Goal: Information Seeking & Learning: Learn about a topic

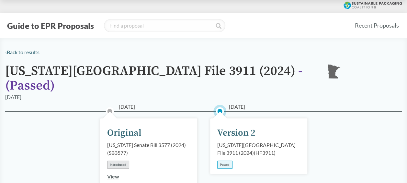
click at [232, 141] on div "[US_STATE][GEOGRAPHIC_DATA] File 3911 (2024) ( HF3911 )" at bounding box center [258, 149] width 83 height 16
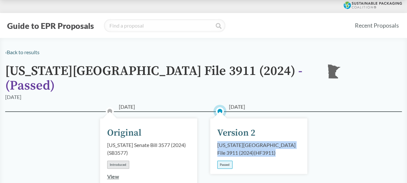
drag, startPoint x: 242, startPoint y: 145, endPoint x: 203, endPoint y: 133, distance: 40.9
click at [203, 133] on div "[DATE] Original [US_STATE] Senate Bill 3577 (2024) ( SB3577 ) Introduced View […" at bounding box center [203, 167] width 397 height 112
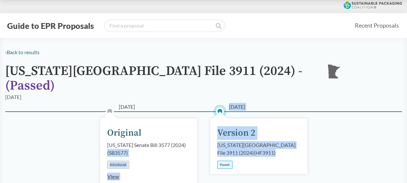
drag, startPoint x: 203, startPoint y: 133, endPoint x: 248, endPoint y: 139, distance: 45.4
click at [248, 141] on div "[US_STATE][GEOGRAPHIC_DATA] File 3911 (2024) ( HF3911 )" at bounding box center [258, 149] width 83 height 16
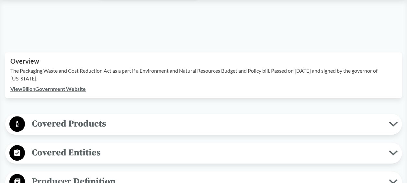
scroll to position [215, 0]
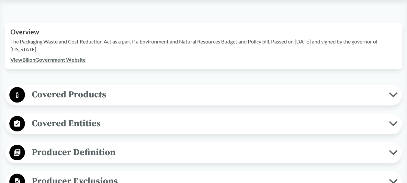
click at [193, 86] on button "Covered Products" at bounding box center [203, 94] width 392 height 17
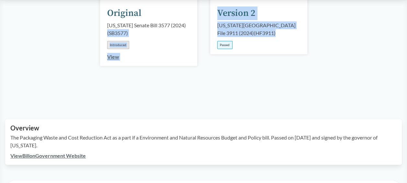
scroll to position [0, 0]
